Goal: Information Seeking & Learning: Learn about a topic

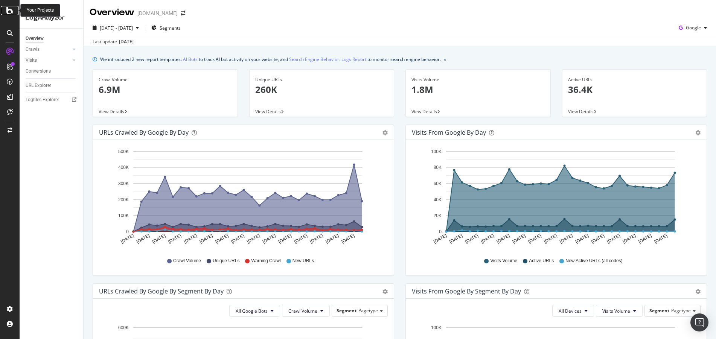
click at [14, 8] on div at bounding box center [10, 10] width 18 height 9
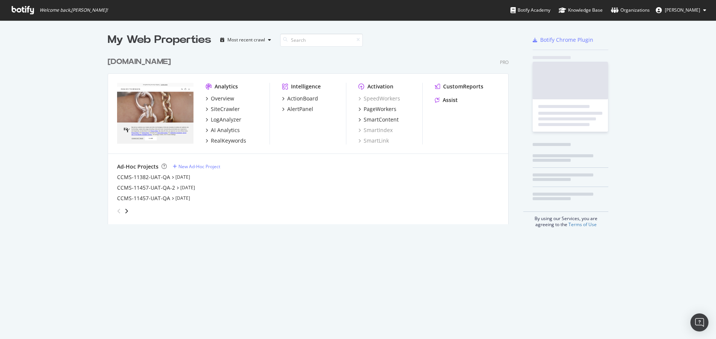
scroll to position [333, 705]
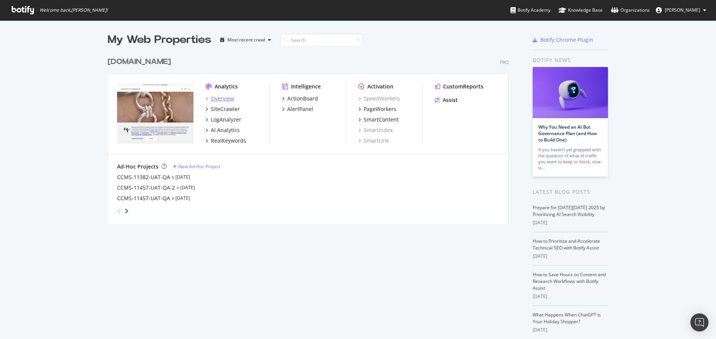
click at [218, 96] on div "Overview" at bounding box center [222, 99] width 23 height 8
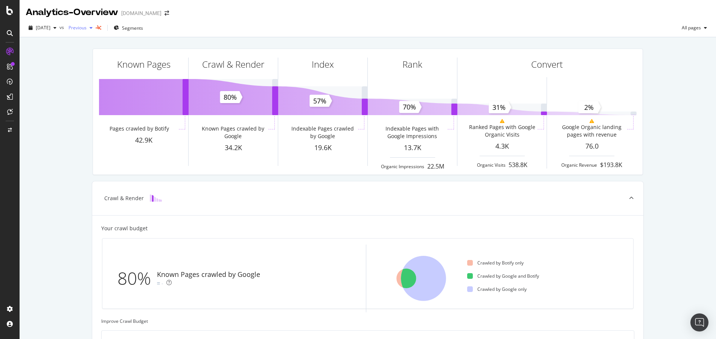
click at [96, 29] on div "button" at bounding box center [91, 28] width 9 height 5
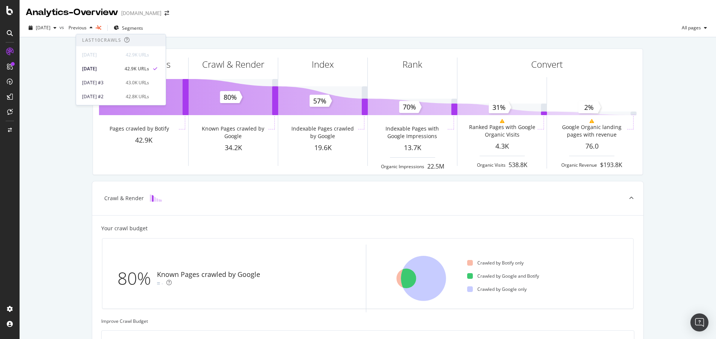
click at [691, 98] on div "Known Pages Pages crawled by Botify 42.9K Crawl & Render Known Pages crawled by…" at bounding box center [368, 310] width 696 height 547
